Goal: Information Seeking & Learning: Learn about a topic

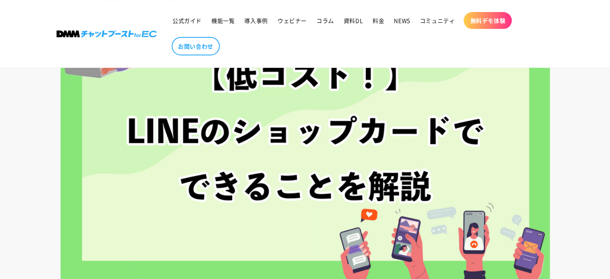
scroll to position [267, 0]
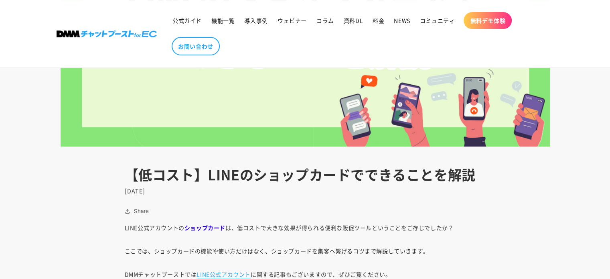
drag, startPoint x: 231, startPoint y: 169, endPoint x: 382, endPoint y: 193, distance: 153.1
click at [382, 193] on header "【低コスト】LINEのショップカードでできることを解説 [DATE]" at bounding box center [305, 180] width 401 height 28
drag, startPoint x: 162, startPoint y: 223, endPoint x: 338, endPoint y: 226, distance: 176.4
click at [326, 231] on p "LINE公式アカウントの ショップカード は、低コストで大きな効果が得られる便利な販促ツールということをご存じでしたか？" at bounding box center [305, 227] width 361 height 11
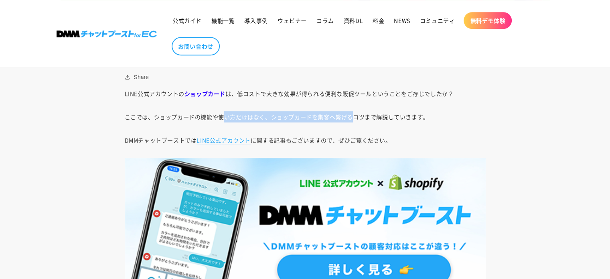
drag, startPoint x: 225, startPoint y: 113, endPoint x: 358, endPoint y: 132, distance: 133.7
click at [355, 118] on p "ここでは、ショップカードの機能や使い方だけはなく、ショップカードを集客へ繋げるコツまで解説していきます。" at bounding box center [305, 116] width 361 height 11
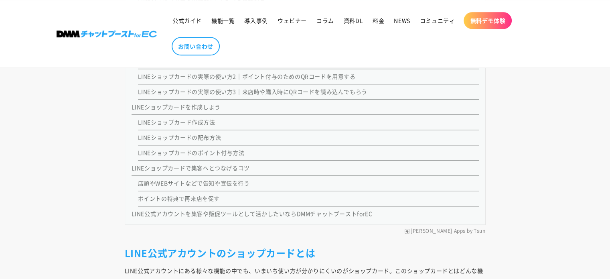
scroll to position [935, 0]
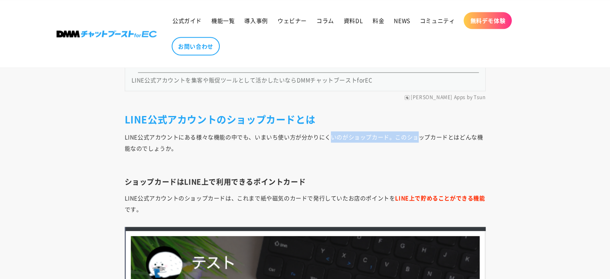
drag, startPoint x: 370, startPoint y: 135, endPoint x: 353, endPoint y: 195, distance: 63.1
click at [416, 138] on p "LINE公式アカウントにある様々な機能の中でも、いまいち使い方が分かりにくいのがショップカード。このショップカードとはどんな機能なのでしょうか。" at bounding box center [305, 148] width 361 height 34
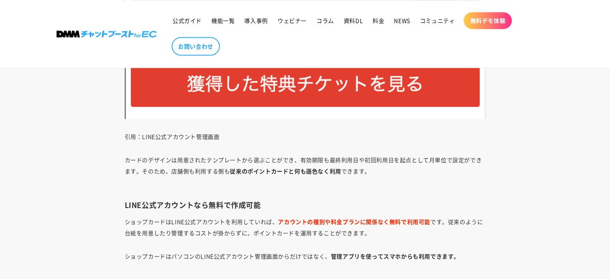
scroll to position [1336, 0]
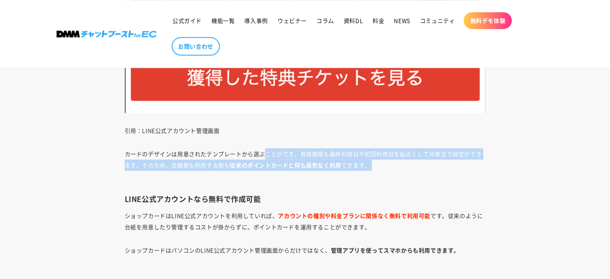
drag, startPoint x: 265, startPoint y: 155, endPoint x: 339, endPoint y: 178, distance: 77.1
click at [341, 174] on p "カードのデザインは用意されたテンプレートから選ぶことができ、有効期限も最終利用日や初回利用日を起点として月単位で設定ができます。そのため、店舗側も利用する側も…" at bounding box center [305, 165] width 361 height 34
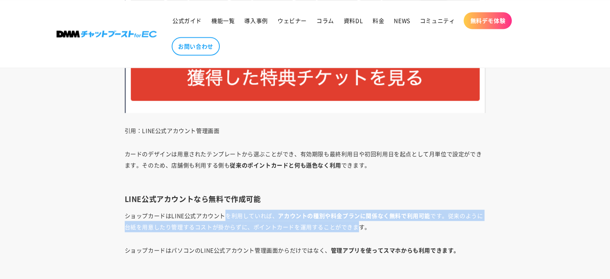
drag, startPoint x: 254, startPoint y: 209, endPoint x: 360, endPoint y: 223, distance: 107.5
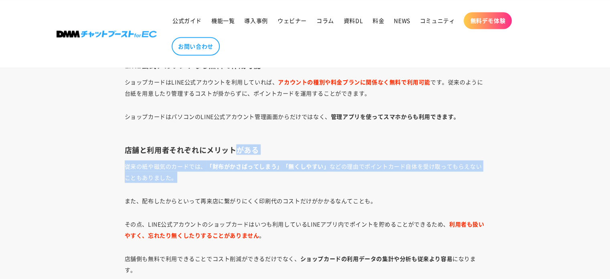
drag, startPoint x: 313, startPoint y: 174, endPoint x: 326, endPoint y: 184, distance: 16.7
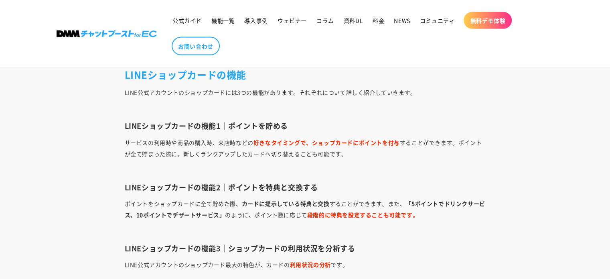
scroll to position [1737, 0]
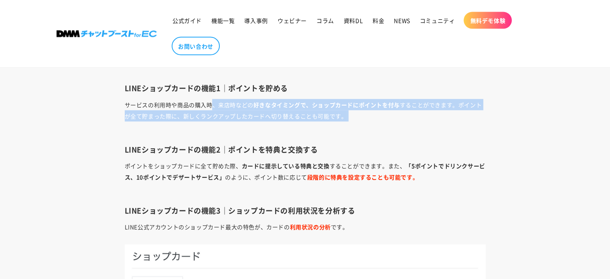
drag, startPoint x: 286, startPoint y: 119, endPoint x: 330, endPoint y: 121, distance: 43.4
click at [330, 121] on p "サービスの利用時や商品の購入時、来店時などの 好きなタイミングで、ショップカードにポイントを付与 することができます。ポイントが全て貯まった際に、新しくランク…" at bounding box center [305, 116] width 361 height 34
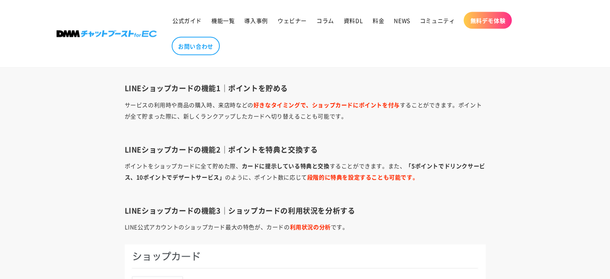
drag, startPoint x: 215, startPoint y: 169, endPoint x: 302, endPoint y: 179, distance: 87.2
click at [302, 179] on p "ポイントをショップカードに全て貯めた際、 カードに提示している特典と交換 することができます。また、 「5ポイントでドリンクサービス、10ポイントでデザートサ…" at bounding box center [305, 177] width 361 height 34
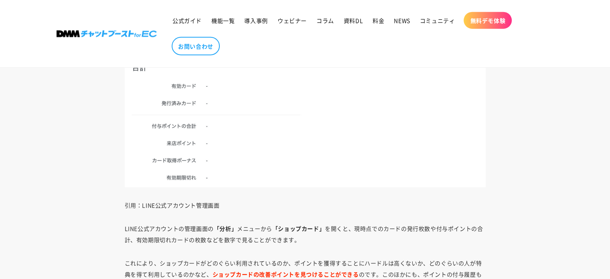
scroll to position [2138, 0]
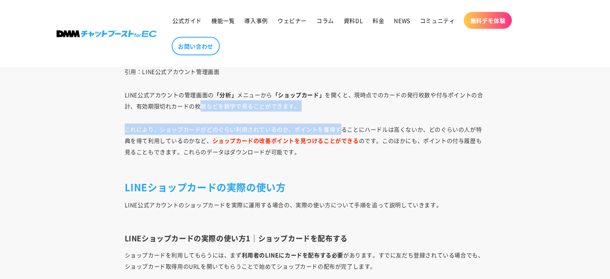
drag, startPoint x: 198, startPoint y: 99, endPoint x: 342, endPoint y: 115, distance: 144.8
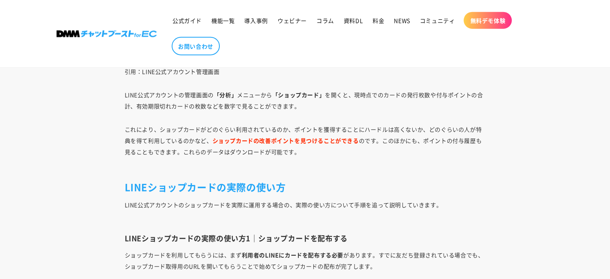
click at [234, 160] on p "これにより、ショップカードがどのぐらい利用されているのか、ポイントを獲得することにハードルは高くないか、どのぐらいの人が特典を得て利用しているのかなど、 ショ…" at bounding box center [305, 145] width 361 height 45
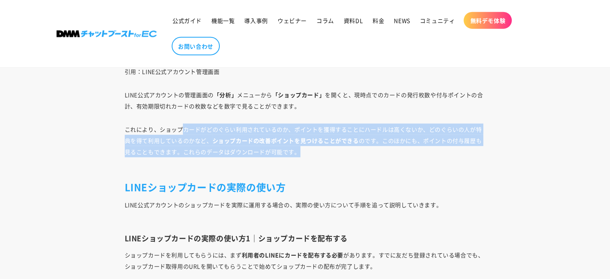
drag, startPoint x: 182, startPoint y: 128, endPoint x: 330, endPoint y: 151, distance: 149.8
click at [330, 151] on p "これにより、ショップカードがどのぐらい利用されているのか、ポイントを獲得することにハードルは高くないか、どのぐらいの人が特典を得て利用しているのかなど、 ショ…" at bounding box center [305, 145] width 361 height 45
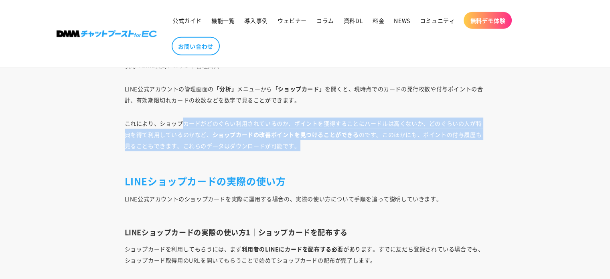
scroll to position [2272, 0]
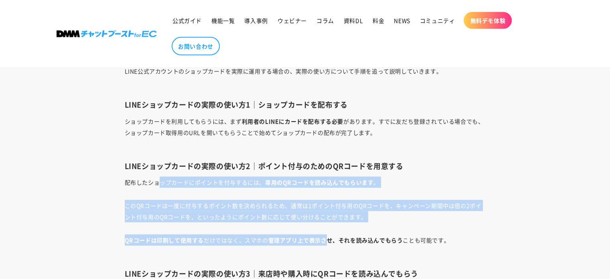
drag, startPoint x: 162, startPoint y: 182, endPoint x: 339, endPoint y: 224, distance: 182.2
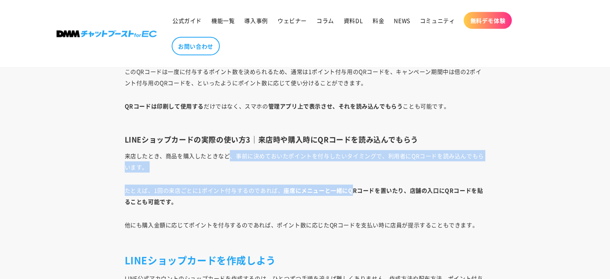
drag, startPoint x: 237, startPoint y: 154, endPoint x: 355, endPoint y: 193, distance: 124.0
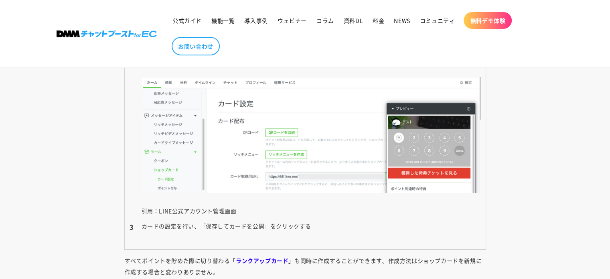
scroll to position [2940, 0]
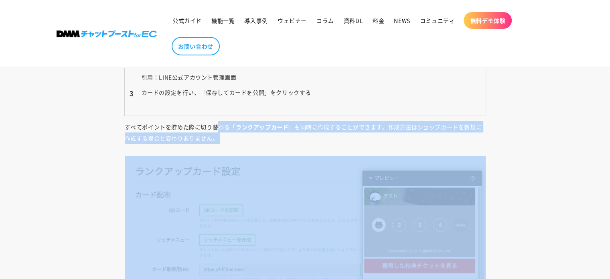
drag, startPoint x: 308, startPoint y: 146, endPoint x: 328, endPoint y: 154, distance: 21.9
click at [325, 152] on div "LINE公式アカウントの ショップカード は、低コストで大きな効果が得られる便利な販促ツールということをご存じでしたか？ ここでは、ショップカードの機能や使い…" at bounding box center [305, 279] width 401 height 5460
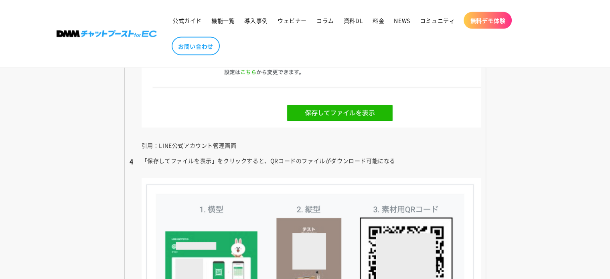
scroll to position [5079, 0]
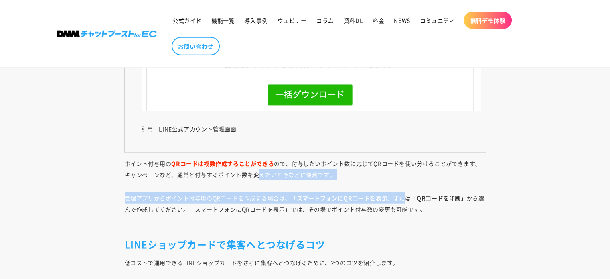
drag, startPoint x: 273, startPoint y: 172, endPoint x: 403, endPoint y: 193, distance: 132.0
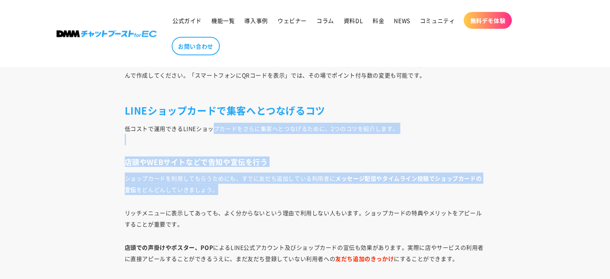
drag, startPoint x: 211, startPoint y: 126, endPoint x: 286, endPoint y: 184, distance: 94.9
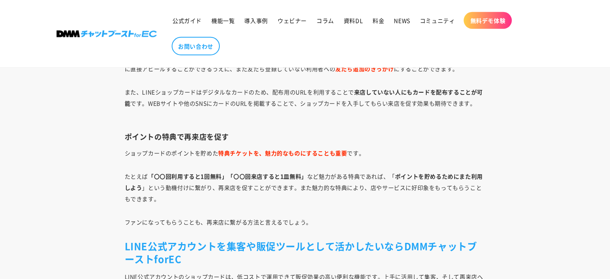
scroll to position [5480, 0]
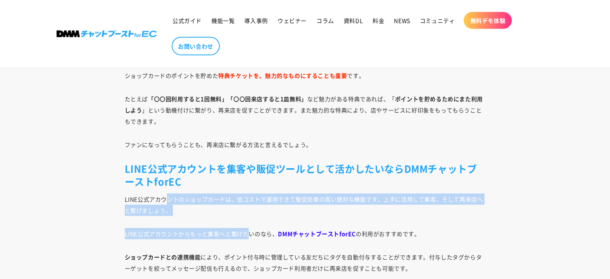
drag, startPoint x: 207, startPoint y: 209, endPoint x: 247, endPoint y: 219, distance: 41.3
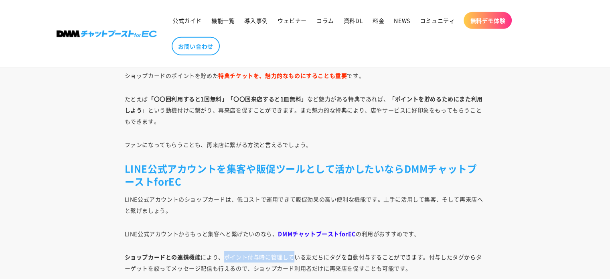
drag, startPoint x: 275, startPoint y: 258, endPoint x: 297, endPoint y: 258, distance: 21.7
click at [296, 258] on p "ショップカードとの連携機能 により、ポイント付与時に管理している友だちにタグを自動付与することができます。付与したタグからターゲットを絞ってメッセージ配信も行…" at bounding box center [305, 262] width 361 height 22
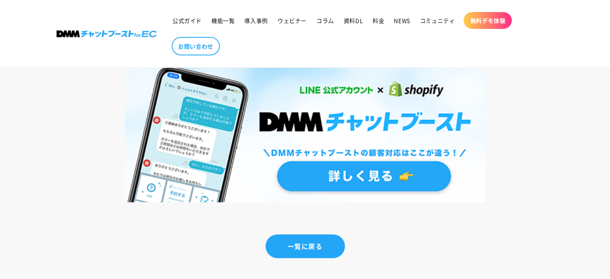
scroll to position [5613, 0]
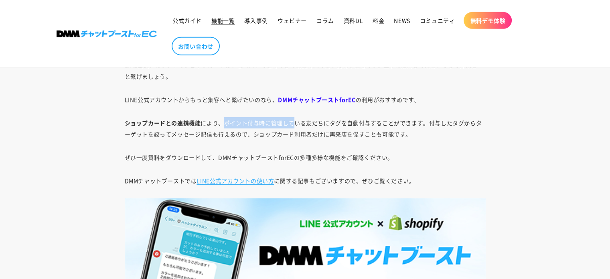
click at [221, 21] on span "機能一覧" at bounding box center [222, 20] width 23 height 7
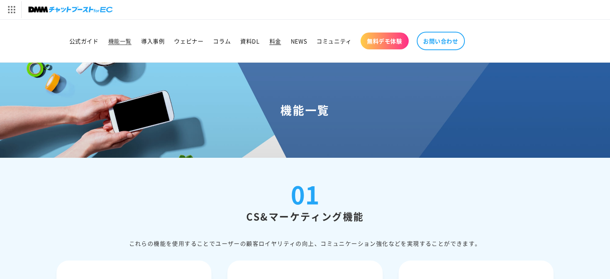
click at [279, 41] on span "料金" at bounding box center [275, 40] width 12 height 7
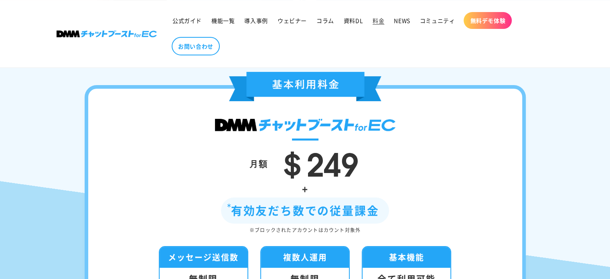
scroll to position [267, 0]
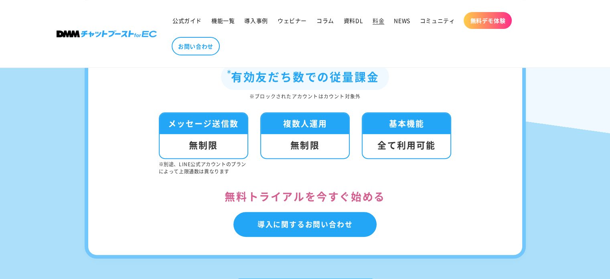
click at [314, 138] on div "無制限" at bounding box center [305, 146] width 88 height 24
click at [251, 139] on ul "メッセージ送信数 無制限 ※別途、LINE公式アカウントのプランによって上限通数は異なります 複数人運用 無制限 基本機能 全て利用可能" at bounding box center [305, 143] width 293 height 63
drag, startPoint x: 181, startPoint y: 149, endPoint x: 320, endPoint y: 153, distance: 138.8
click at [185, 150] on div "無制限" at bounding box center [204, 146] width 88 height 24
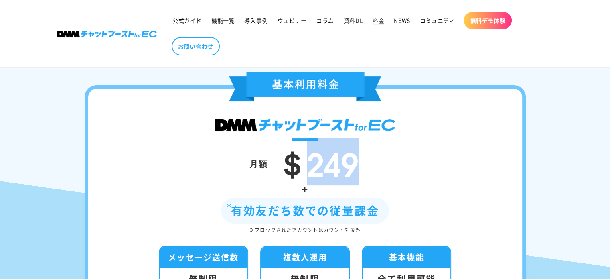
drag, startPoint x: 300, startPoint y: 165, endPoint x: 389, endPoint y: 161, distance: 89.5
click at [380, 162] on div "月額 ＄249" at bounding box center [305, 163] width 386 height 34
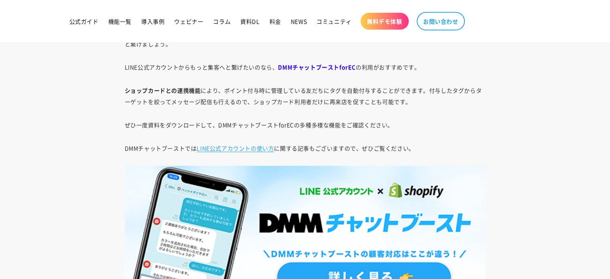
scroll to position [5638, 0]
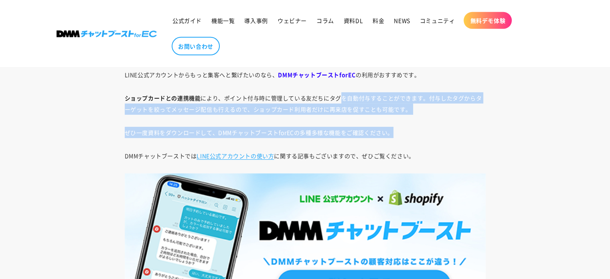
drag, startPoint x: 340, startPoint y: 96, endPoint x: 392, endPoint y: 123, distance: 58.7
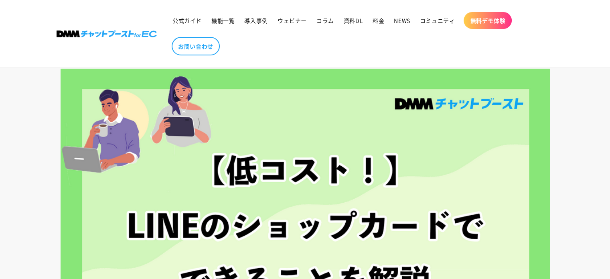
scroll to position [0, 0]
